Goal: Obtain resource: Download file/media

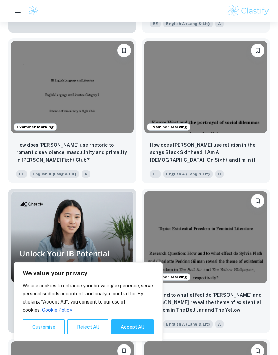
scroll to position [468, 0]
click at [178, 80] on img at bounding box center [205, 87] width 123 height 92
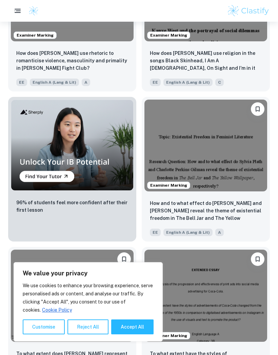
scroll to position [594, 0]
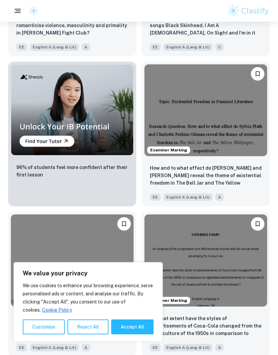
click at [195, 110] on img at bounding box center [205, 110] width 123 height 92
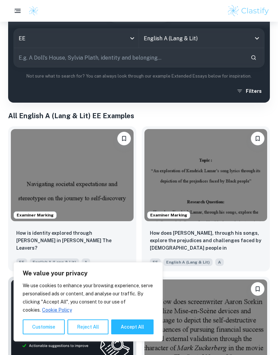
scroll to position [81, 0]
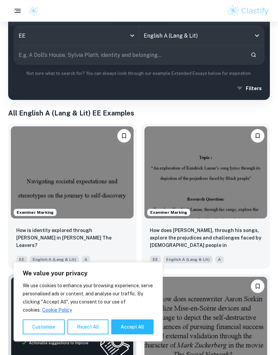
click at [83, 188] on img at bounding box center [72, 172] width 123 height 92
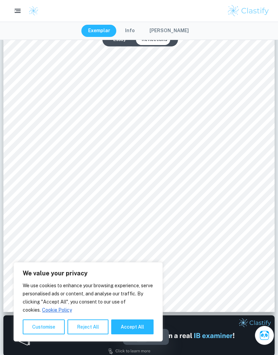
scroll to position [152, 0]
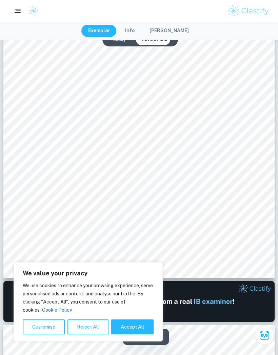
click at [131, 335] on button "Accept All" at bounding box center [132, 327] width 42 height 15
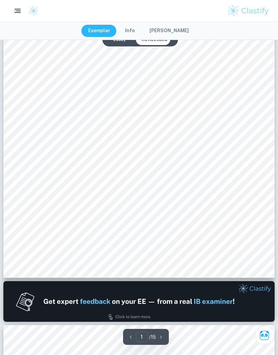
checkbox input "true"
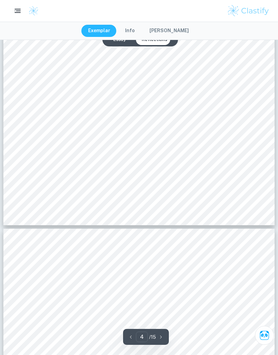
scroll to position [1464, 0]
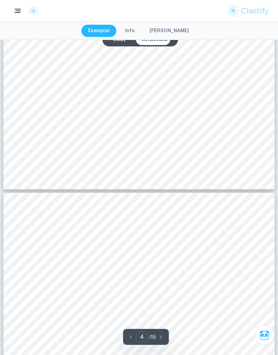
type input "5"
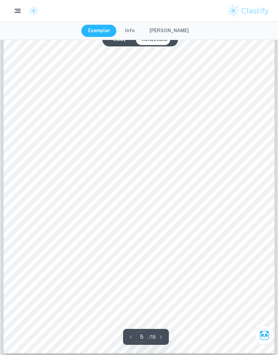
scroll to position [1711, 0]
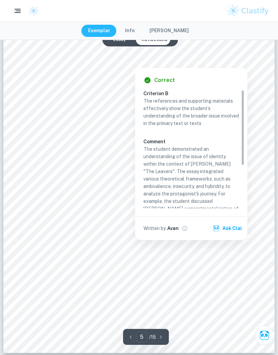
click at [69, 57] on div at bounding box center [134, 61] width 197 height 12
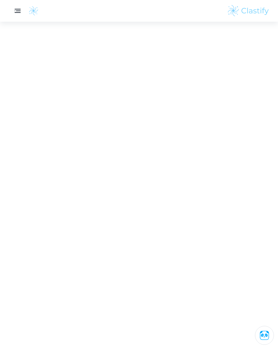
scroll to position [1580, 0]
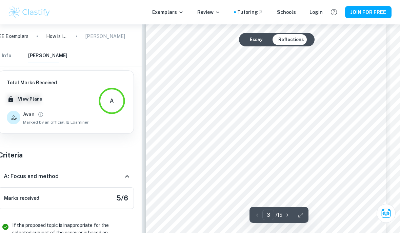
scroll to position [774, 10]
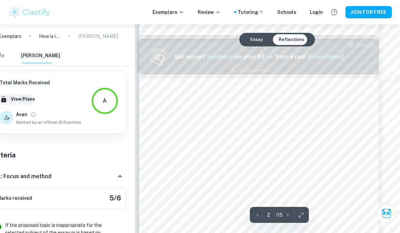
type input "1"
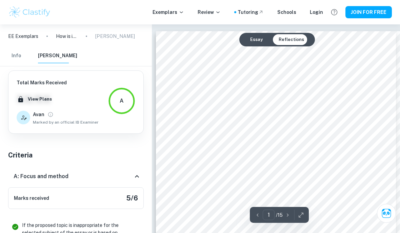
scroll to position [27, 0]
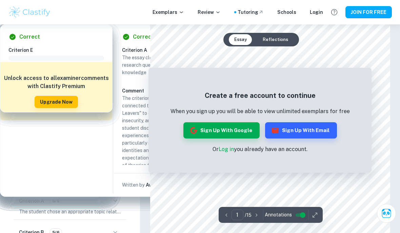
click at [278, 39] on button "Reflections" at bounding box center [275, 39] width 36 height 11
click at [247, 38] on button "Essay" at bounding box center [240, 39] width 23 height 11
click at [227, 152] on link "Log in" at bounding box center [226, 149] width 15 height 6
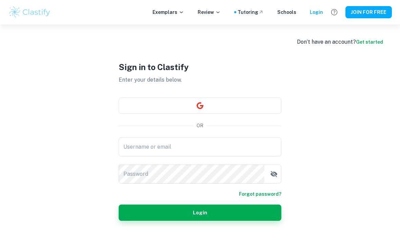
click at [261, 114] on button "button" at bounding box center [200, 106] width 163 height 16
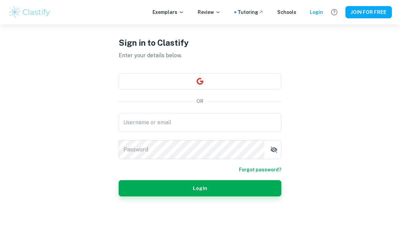
scroll to position [52, 0]
click at [139, 113] on input "Username or email" at bounding box center [200, 122] width 163 height 19
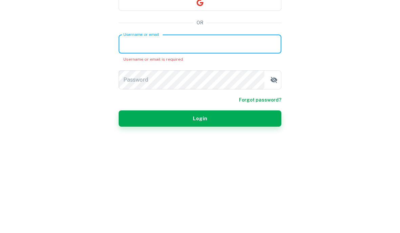
type input "[EMAIL_ADDRESS][DOMAIN_NAME]"
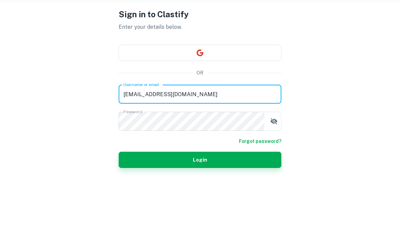
click at [247, 180] on button "Login" at bounding box center [200, 188] width 163 height 16
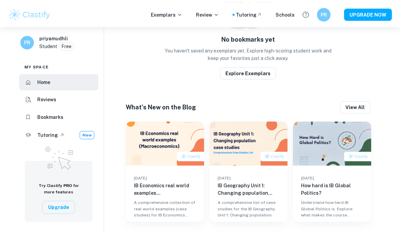
scroll to position [332, 0]
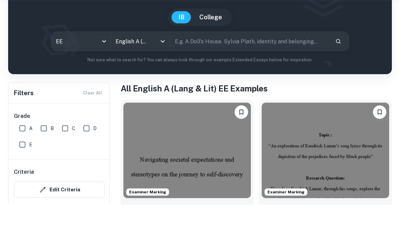
scroll to position [57, 0]
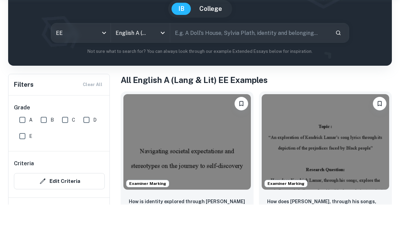
click at [144, 144] on img at bounding box center [186, 171] width 127 height 96
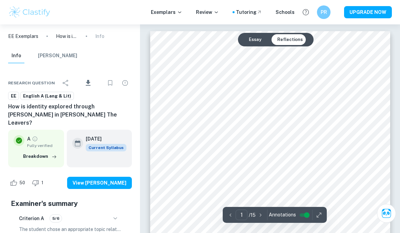
click at [91, 79] on icon "Download" at bounding box center [88, 83] width 8 height 8
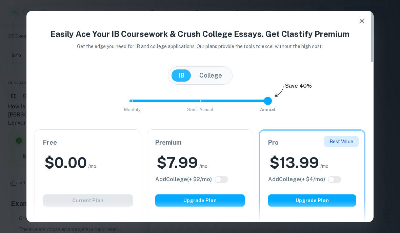
click at [373, 18] on div "Easily Ace Your IB Coursework & Crush College Essays. Get Clastify Premium Get …" at bounding box center [199, 117] width 347 height 212
click at [355, 19] on button "button" at bounding box center [362, 21] width 14 height 14
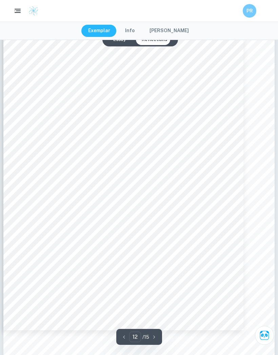
scroll to position [4439, 0]
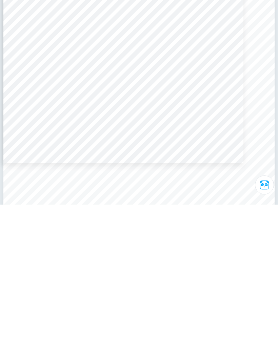
type input "13"
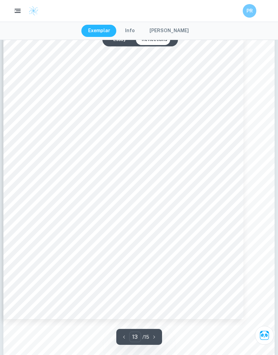
scroll to position [4824, 0]
